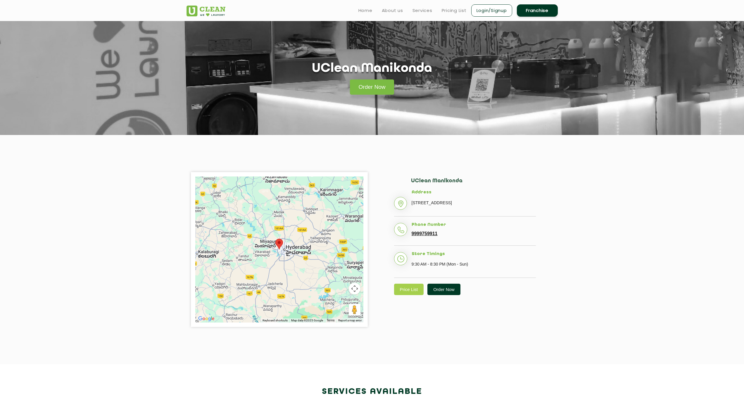
click at [458, 295] on link "Order Now" at bounding box center [443, 289] width 33 height 11
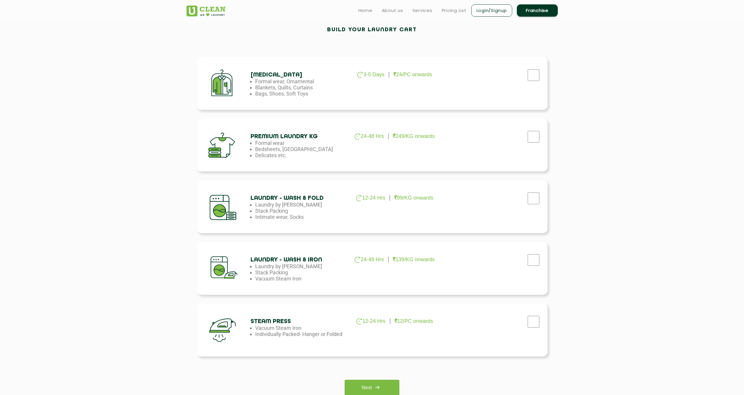
scroll to position [183, 0]
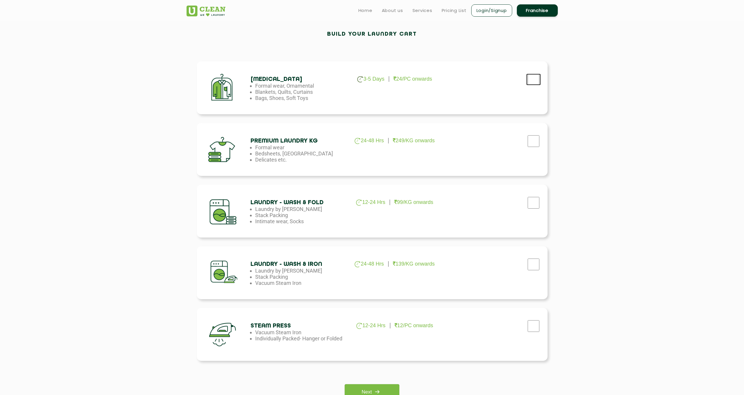
click at [529, 77] on input "checkbox" at bounding box center [533, 80] width 15 height 12
click at [538, 75] on input "checkbox" at bounding box center [533, 80] width 15 height 12
click at [538, 79] on input "checkbox" at bounding box center [533, 80] width 15 height 12
checkbox input "true"
click at [534, 85] on input "checkbox" at bounding box center [533, 80] width 15 height 12
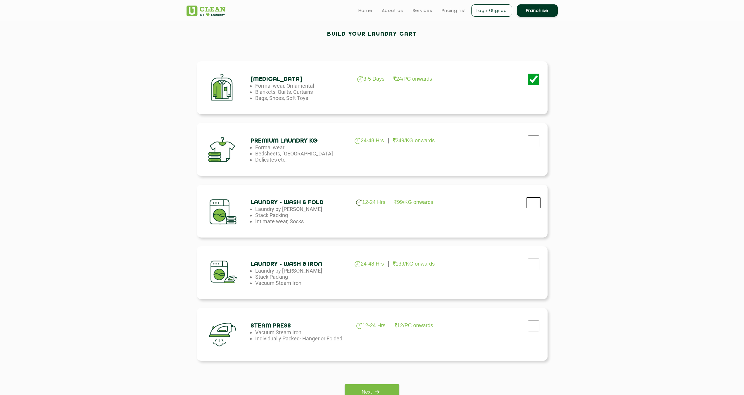
checkbox input "true"
click at [391, 390] on link "Next" at bounding box center [372, 392] width 55 height 16
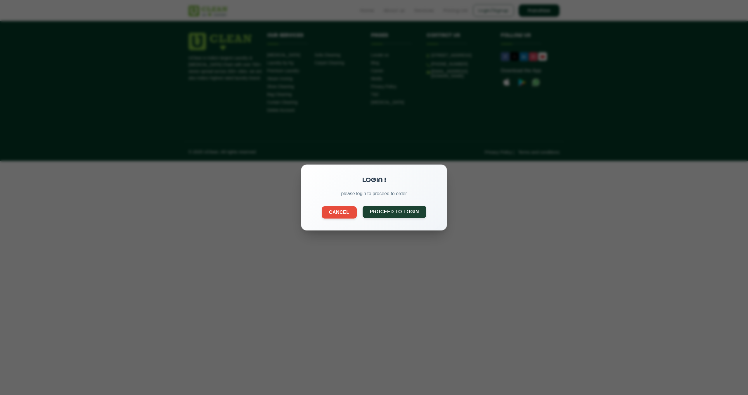
click at [401, 209] on button "Proceed to Login" at bounding box center [395, 212] width 64 height 12
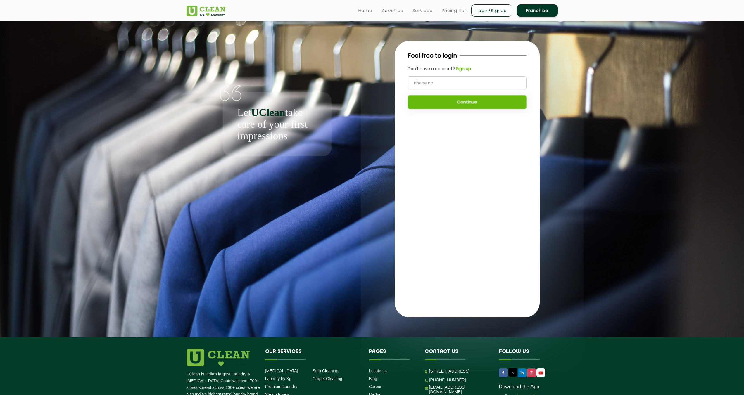
click at [461, 80] on input "tel" at bounding box center [467, 82] width 119 height 13
type input "9133528959"
click at [466, 96] on button "Continue" at bounding box center [467, 102] width 119 height 14
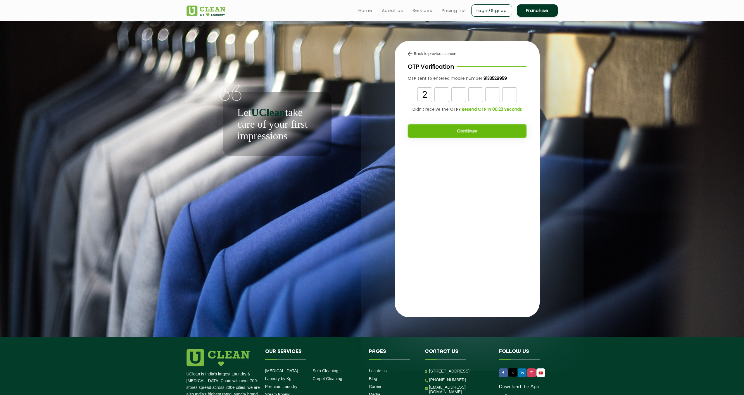
type input "2"
type input "6"
type input "0"
type input "4"
type input "5"
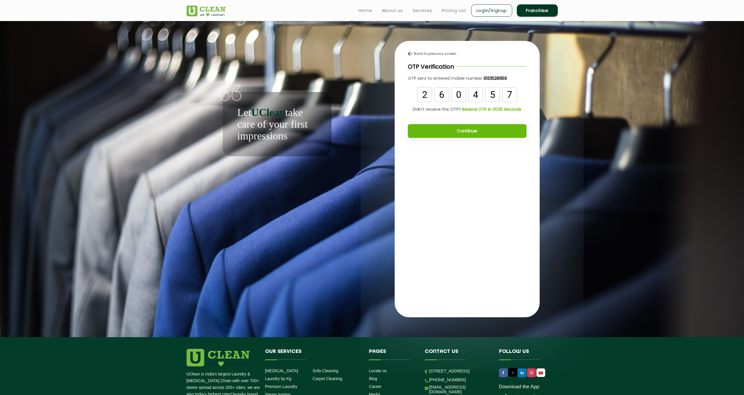
type input "7"
click at [431, 125] on button "Continue" at bounding box center [467, 131] width 119 height 14
click at [459, 131] on button "Continue" at bounding box center [467, 131] width 119 height 14
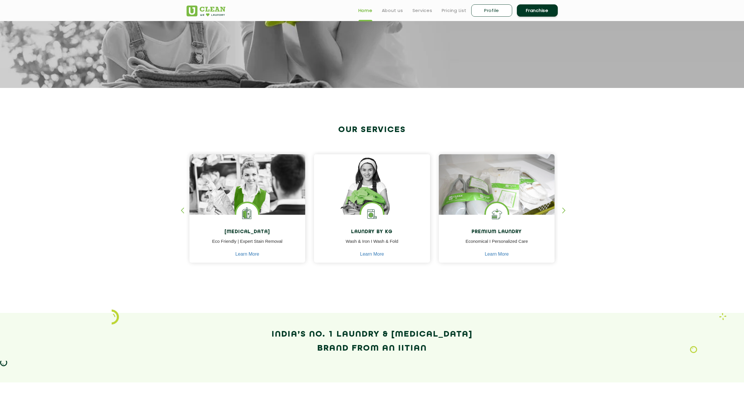
scroll to position [110, 0]
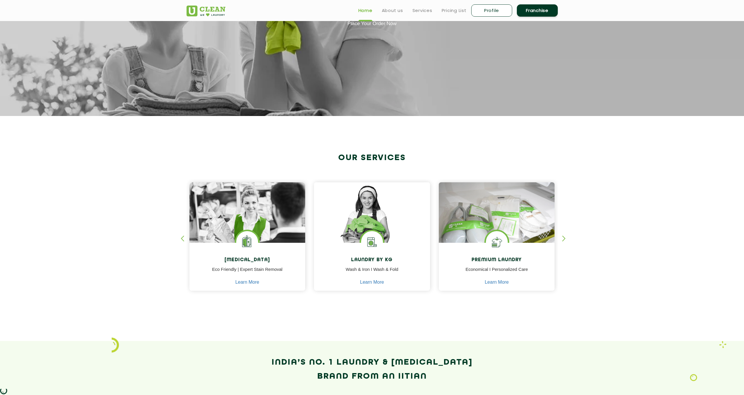
click at [564, 236] on div "button" at bounding box center [566, 244] width 9 height 16
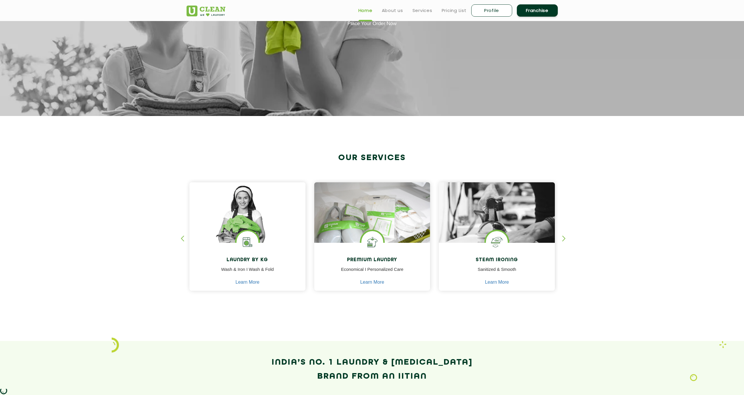
click at [564, 236] on div "button" at bounding box center [566, 244] width 9 height 16
click at [564, 237] on div "button" at bounding box center [566, 244] width 9 height 16
click at [563, 238] on div "button" at bounding box center [566, 244] width 9 height 16
click at [181, 238] on div "button" at bounding box center [185, 244] width 9 height 16
